Goal: Task Accomplishment & Management: Use online tool/utility

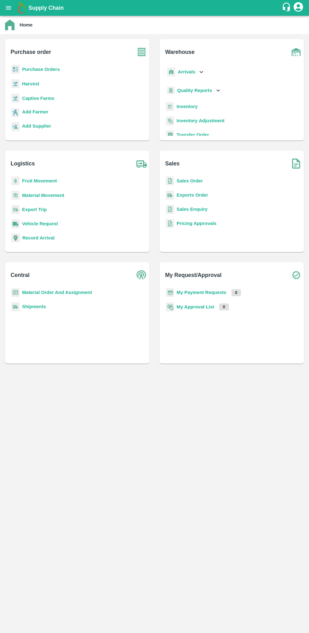
click at [178, 181] on b "Sales Order" at bounding box center [190, 180] width 26 height 5
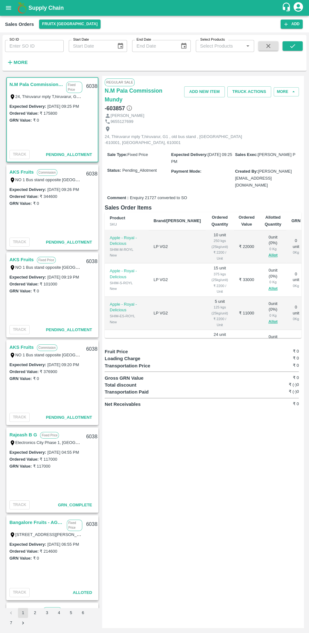
click at [17, 172] on link "AKS Fruits" at bounding box center [21, 172] width 24 height 8
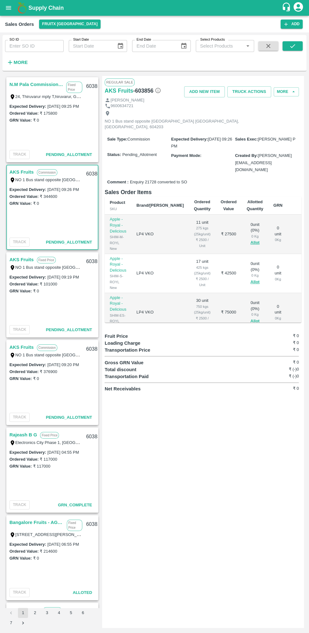
click at [18, 348] on link "AKS Fruits" at bounding box center [21, 347] width 24 height 8
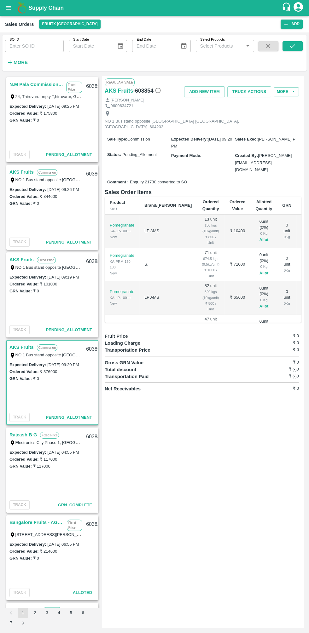
click at [259, 236] on button "Allot" at bounding box center [263, 239] width 9 height 7
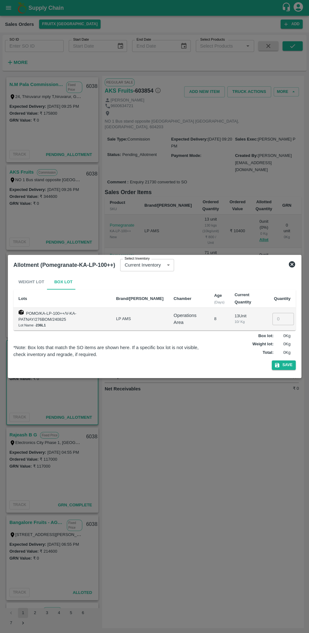
click at [283, 320] on input "number" at bounding box center [282, 319] width 21 height 12
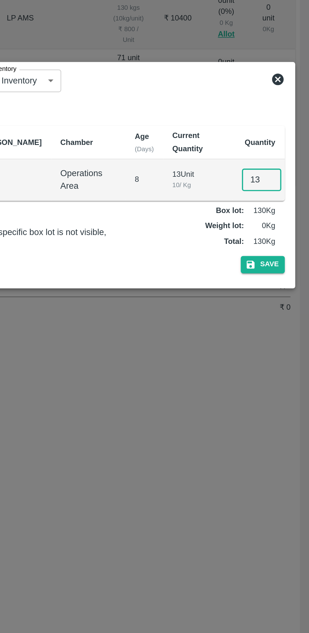
type input "13"
click at [288, 370] on div "Weight Lot Box Lot Lots Brand/Marka Chamber Age (Days) Current Quantity Quantit…" at bounding box center [154, 323] width 287 height 103
click at [290, 361] on button "Save" at bounding box center [284, 365] width 24 height 9
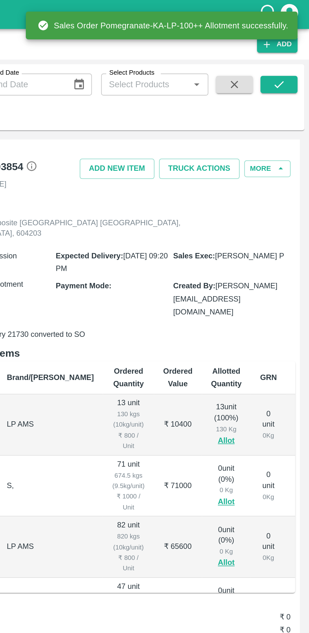
scroll to position [59, 0]
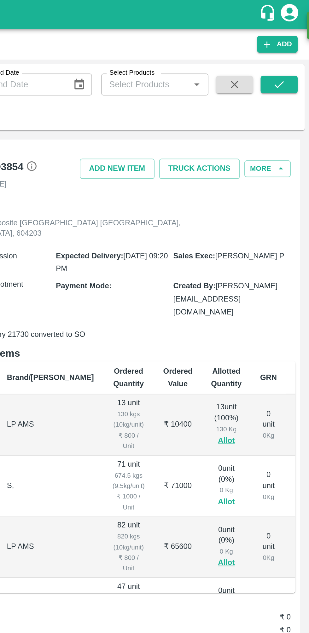
click at [259, 270] on button "Allot" at bounding box center [263, 273] width 9 height 7
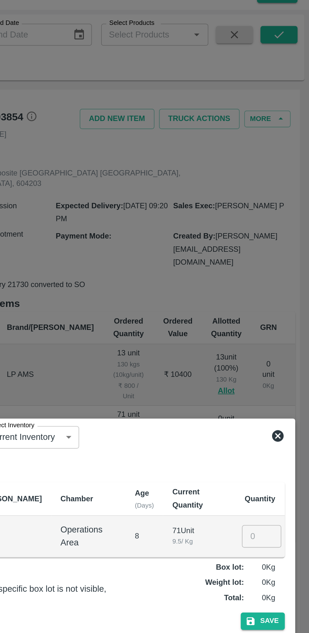
click at [283, 319] on input "number" at bounding box center [282, 319] width 21 height 12
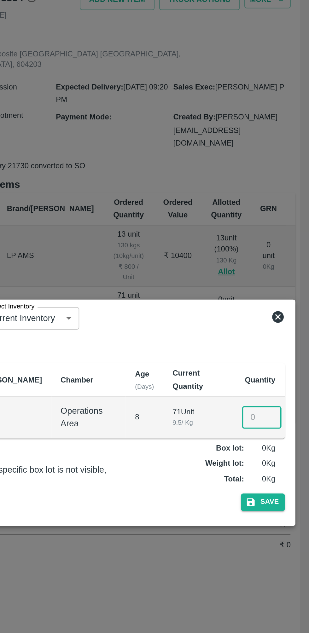
scroll to position [0, 0]
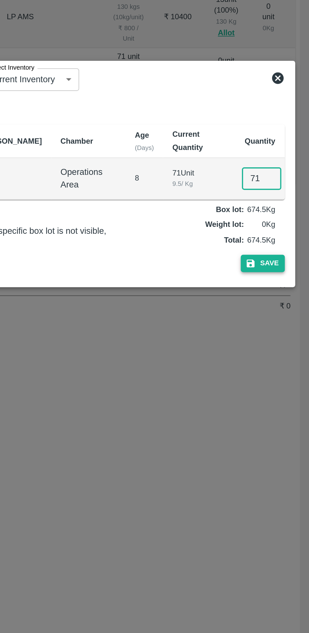
type input "71"
click at [289, 365] on button "Save" at bounding box center [284, 365] width 24 height 9
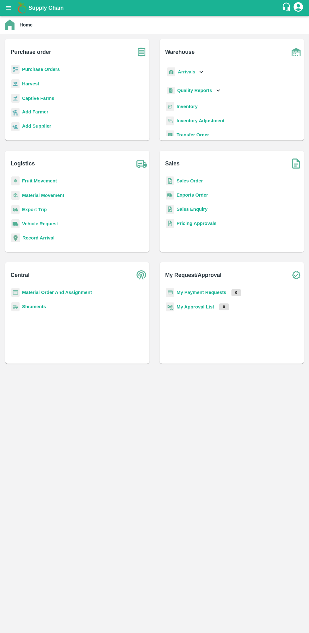
click at [195, 182] on b "Sales Order" at bounding box center [190, 180] width 26 height 5
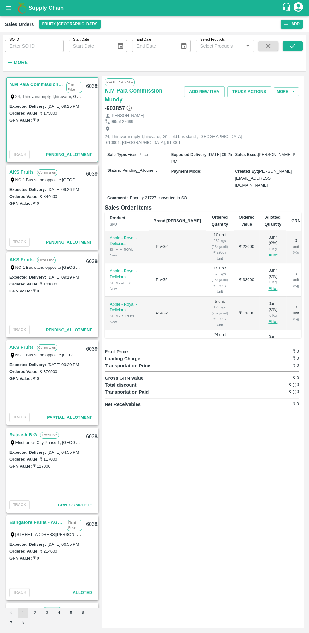
click at [18, 351] on link "AKS Fruits" at bounding box center [21, 347] width 24 height 8
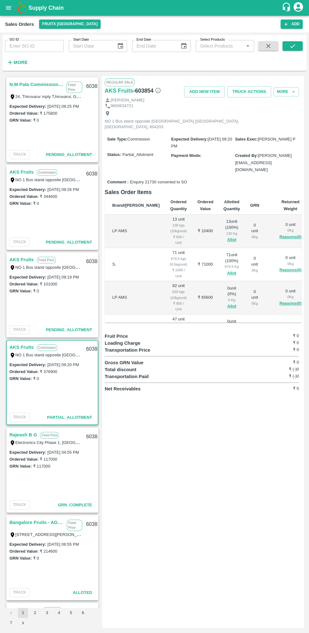
scroll to position [0, 41]
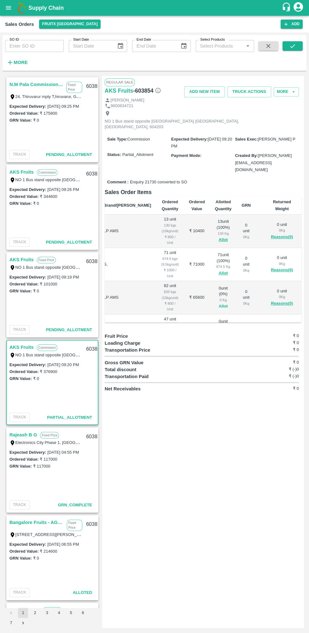
click at [218, 303] on button "Allot" at bounding box center [222, 306] width 9 height 7
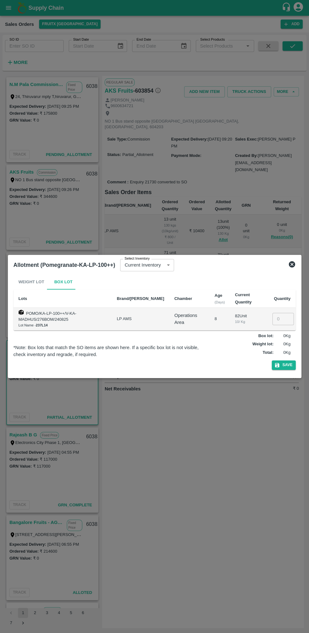
click at [283, 318] on input "number" at bounding box center [282, 319] width 21 height 12
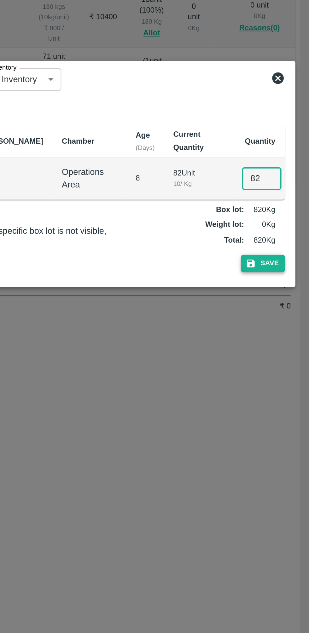
type input "82"
click at [290, 365] on button "Save" at bounding box center [284, 365] width 24 height 9
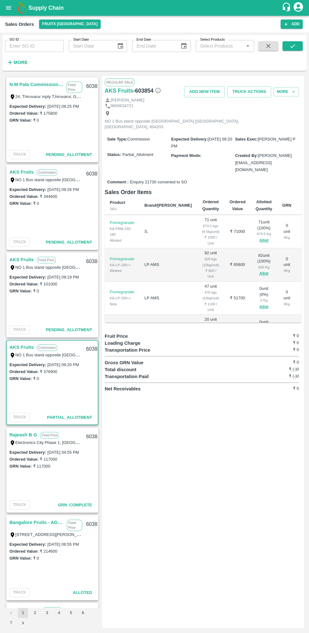
scroll to position [53, 0]
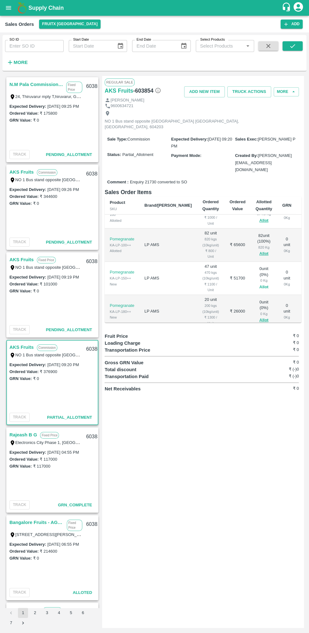
click at [259, 284] on button "Allot" at bounding box center [263, 287] width 9 height 7
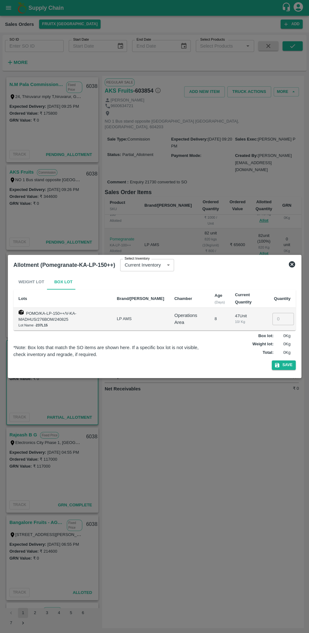
click at [280, 319] on input "number" at bounding box center [282, 319] width 21 height 12
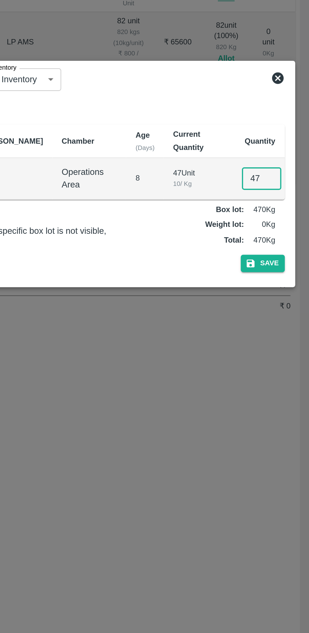
type input "47"
click at [282, 374] on div "Weight Lot Box Lot Lots Brand/[PERSON_NAME] Age (Days) Current Quantity Quantit…" at bounding box center [154, 323] width 287 height 103
click at [285, 363] on button "Save" at bounding box center [284, 365] width 24 height 9
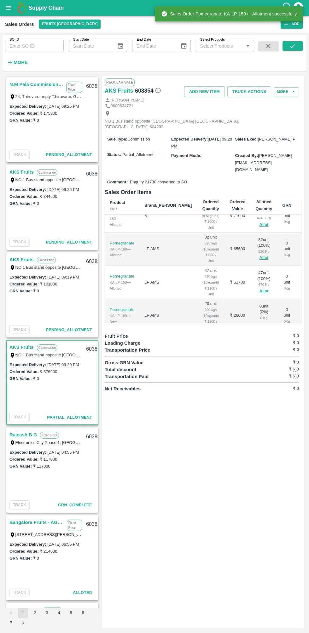
scroll to position [77, 0]
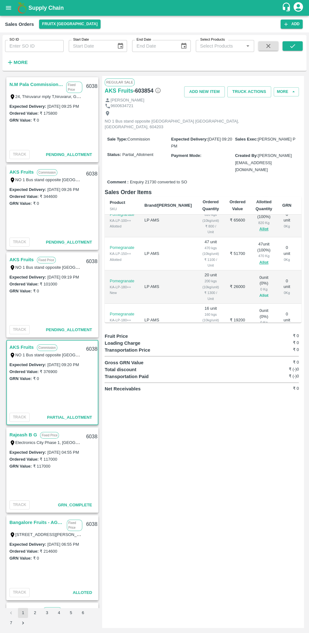
click at [259, 292] on button "Allot" at bounding box center [263, 295] width 9 height 7
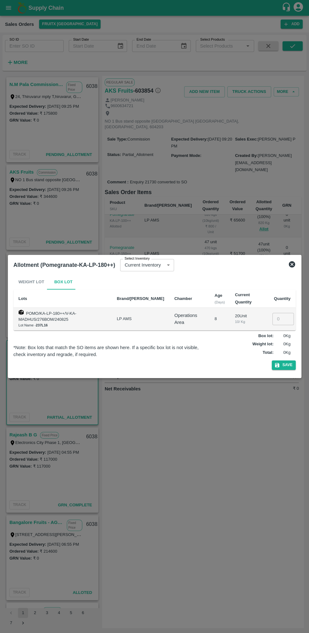
click at [283, 321] on input "number" at bounding box center [282, 319] width 21 height 12
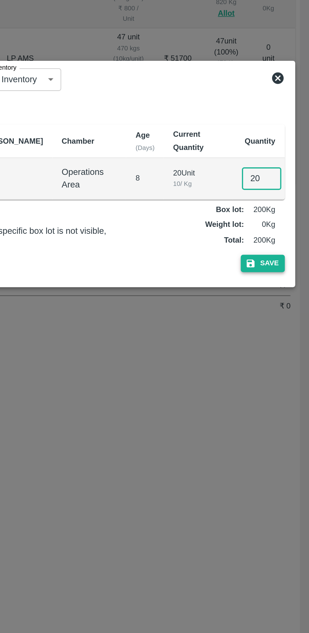
type input "20"
click at [291, 366] on button "Save" at bounding box center [284, 365] width 24 height 9
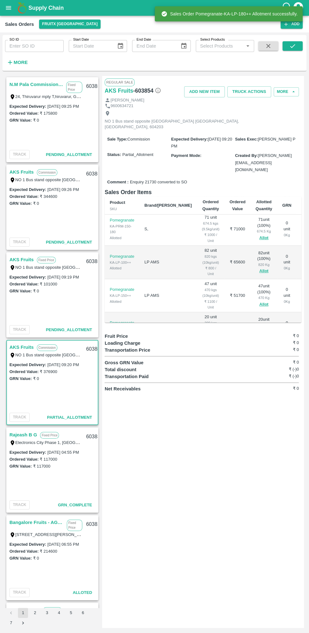
scroll to position [85, 0]
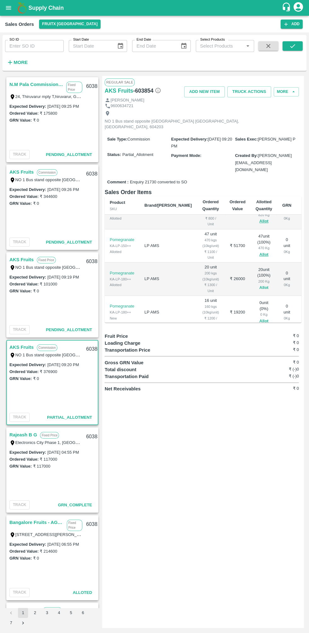
click at [259, 284] on button "Allot" at bounding box center [263, 287] width 9 height 7
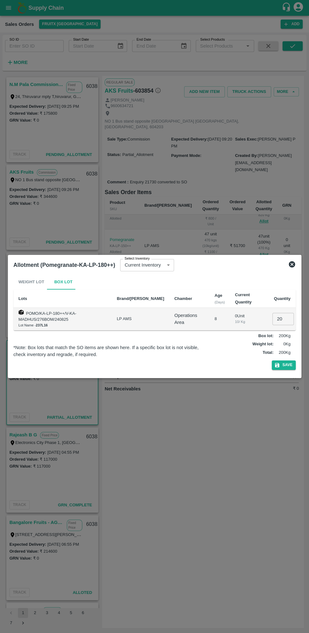
click at [248, 225] on div at bounding box center [154, 316] width 309 height 633
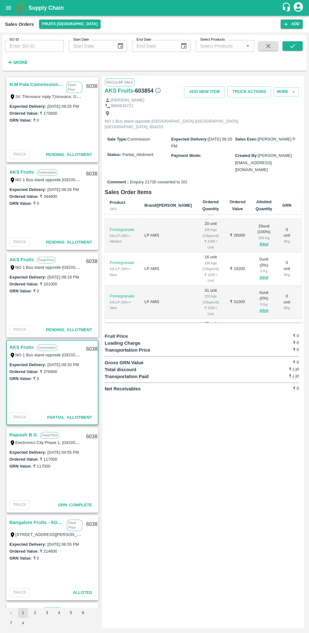
scroll to position [138, 0]
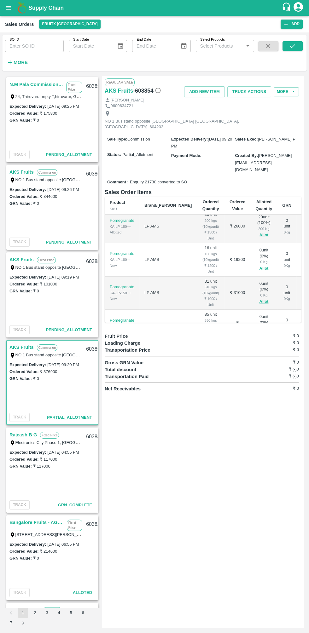
click at [259, 265] on button "Allot" at bounding box center [263, 268] width 9 height 7
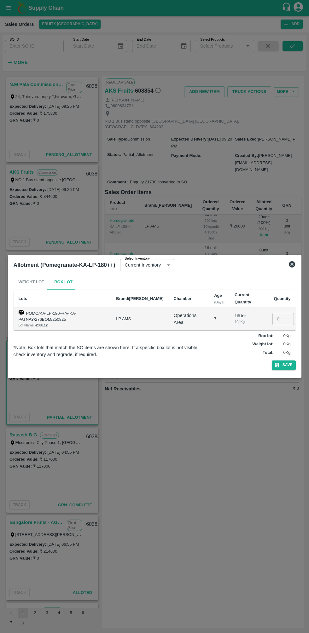
click at [280, 317] on input "number" at bounding box center [282, 319] width 21 height 12
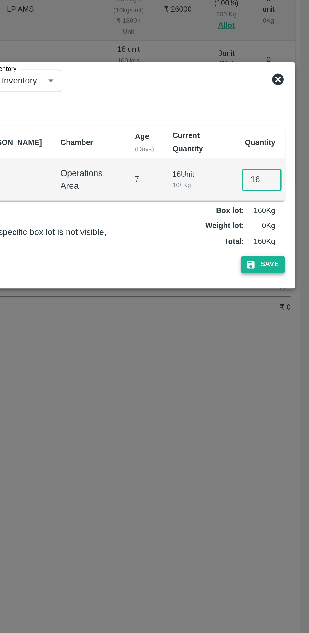
type input "16"
click at [291, 364] on button "Save" at bounding box center [284, 365] width 24 height 9
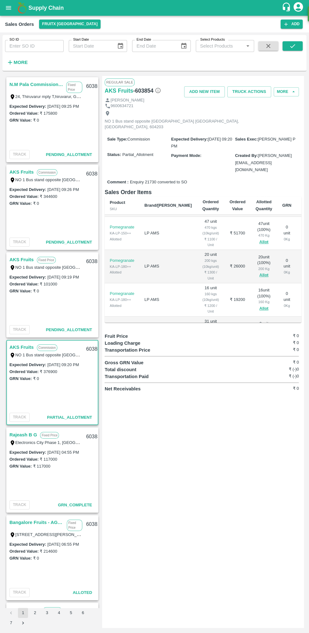
scroll to position [119, 0]
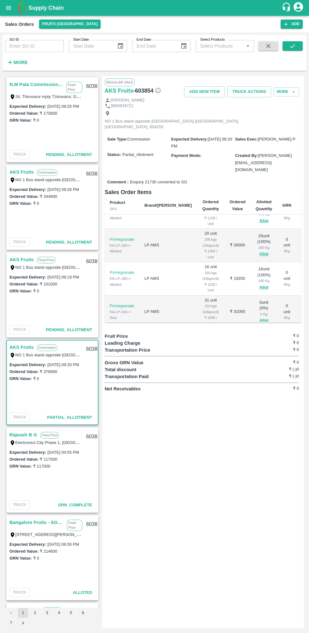
click at [259, 317] on button "Allot" at bounding box center [263, 320] width 9 height 7
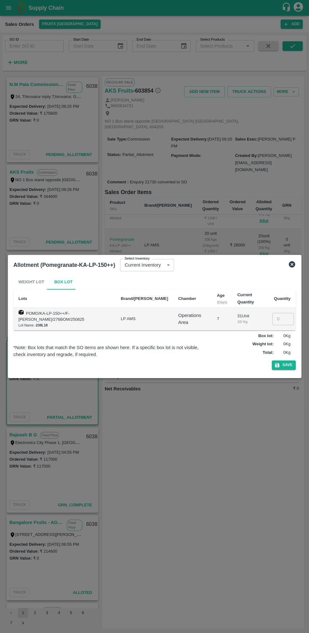
click at [285, 313] on input "number" at bounding box center [282, 319] width 21 height 12
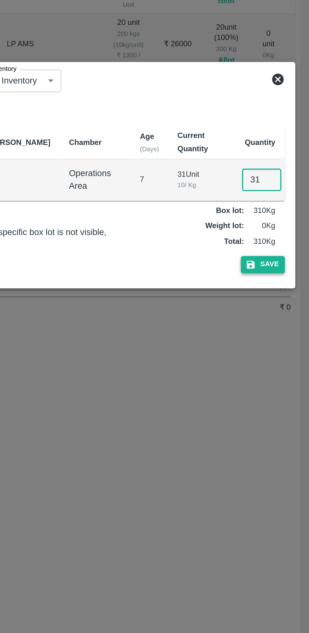
type input "31"
click at [282, 363] on button "Save" at bounding box center [284, 365] width 24 height 9
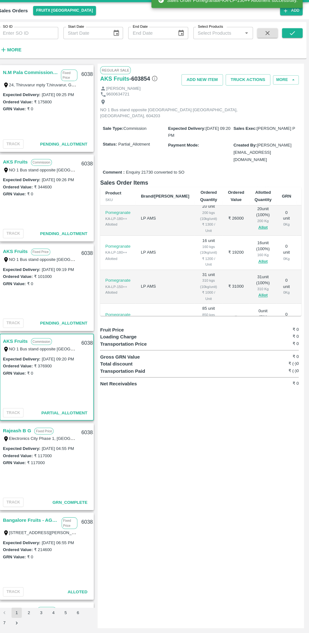
scroll to position [169, 0]
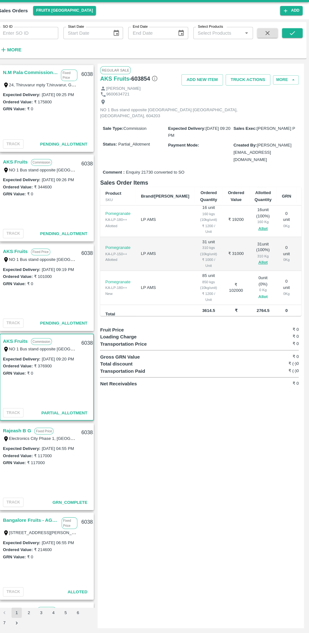
click at [259, 300] on button "Allot" at bounding box center [263, 303] width 9 height 7
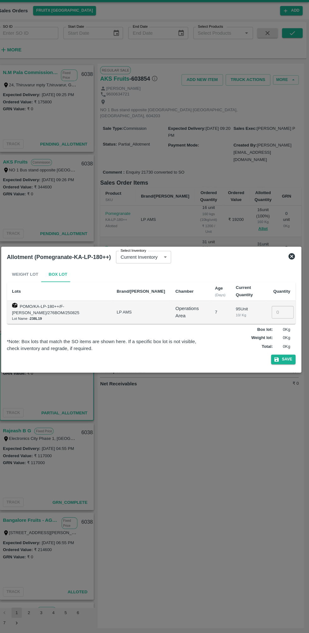
click at [282, 319] on input "number" at bounding box center [282, 319] width 21 height 12
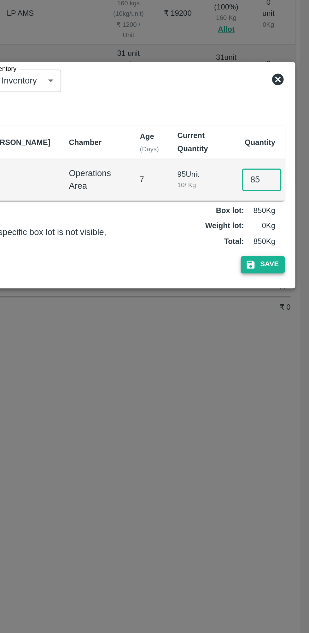
type input "85"
click at [290, 361] on button "Save" at bounding box center [284, 365] width 24 height 9
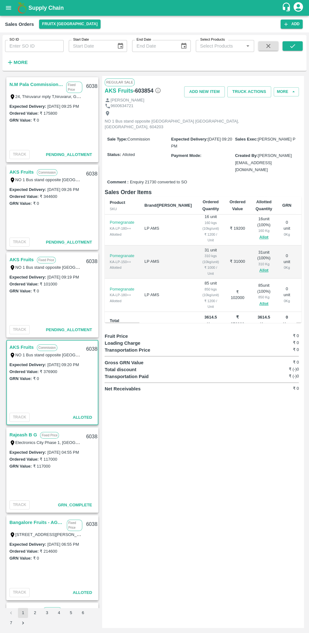
click at [25, 260] on link "AKS Fruits" at bounding box center [21, 260] width 24 height 8
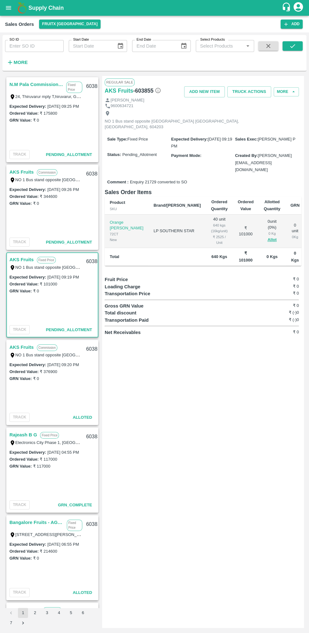
click at [17, 171] on link "AKS Fruits" at bounding box center [21, 172] width 24 height 8
